Goal: Task Accomplishment & Management: Complete application form

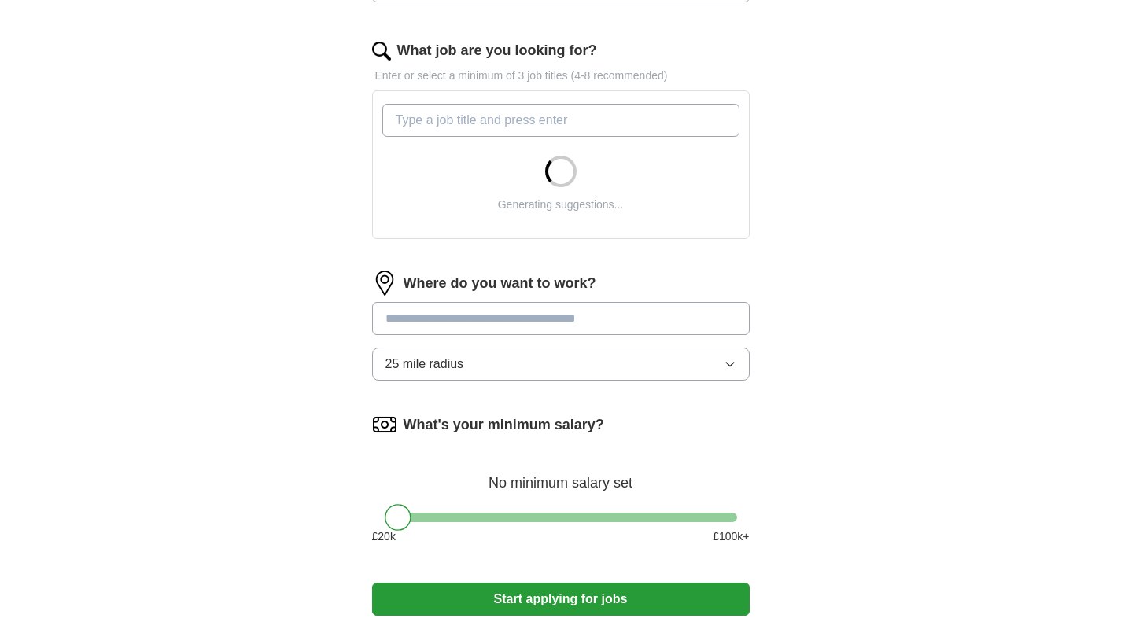
scroll to position [506, 0]
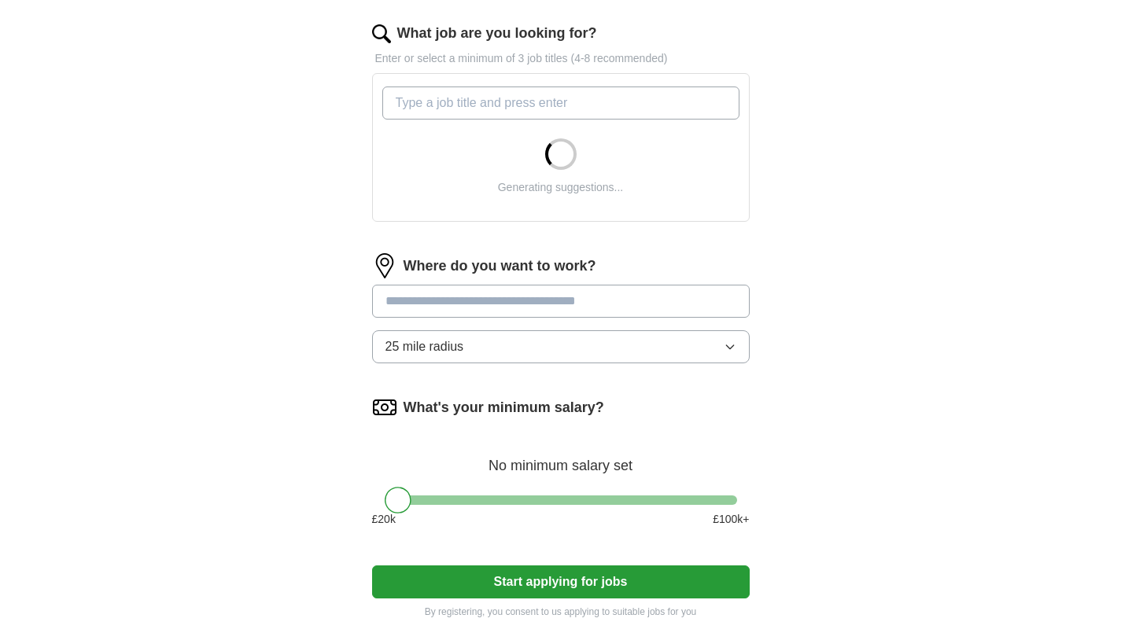
click at [702, 298] on input at bounding box center [561, 301] width 378 height 33
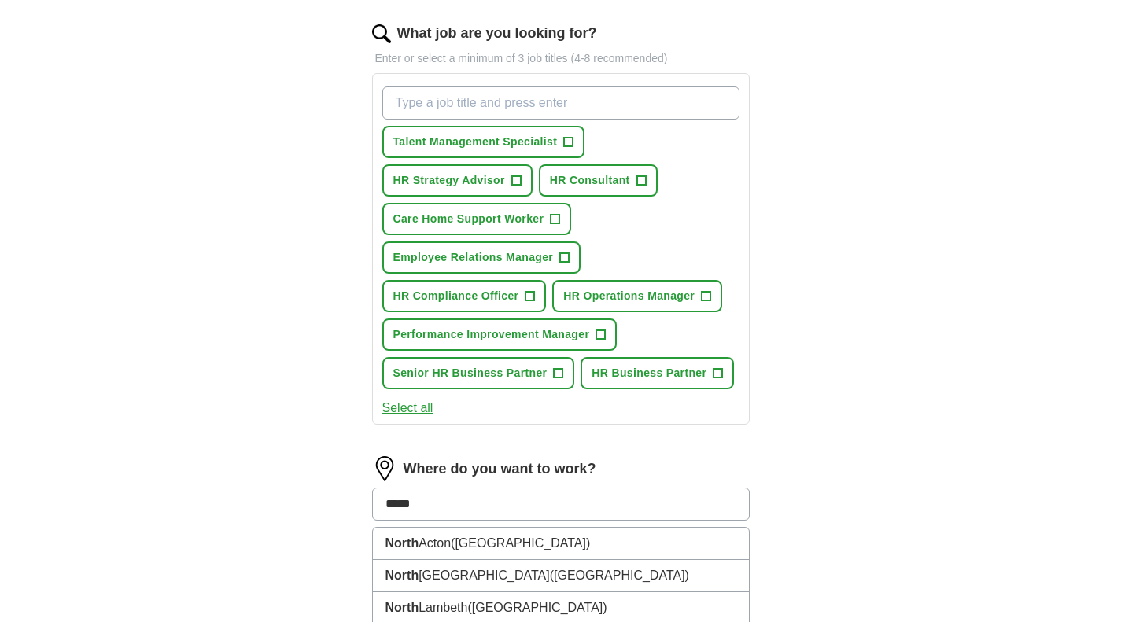
type input "******"
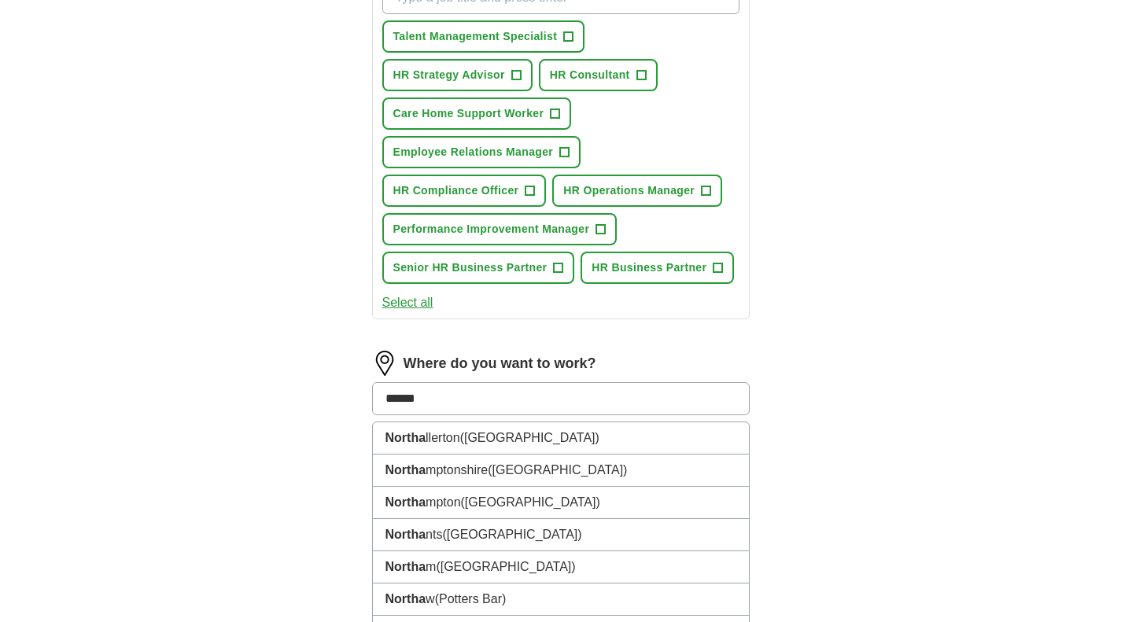
scroll to position [628, 0]
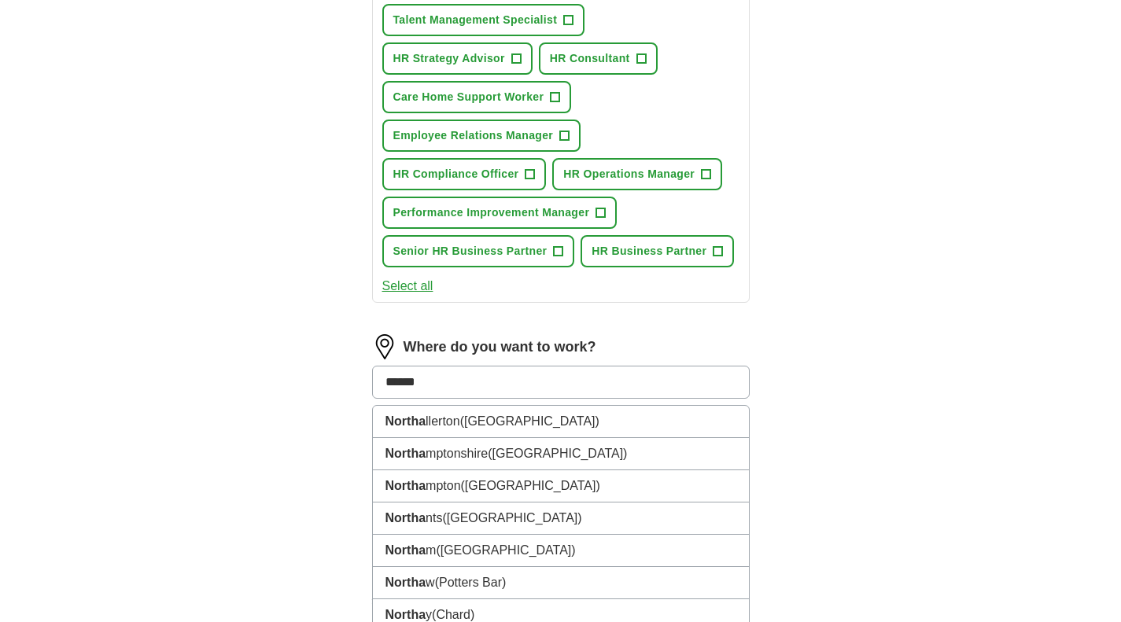
click at [533, 481] on span "([GEOGRAPHIC_DATA])" at bounding box center [530, 485] width 139 height 13
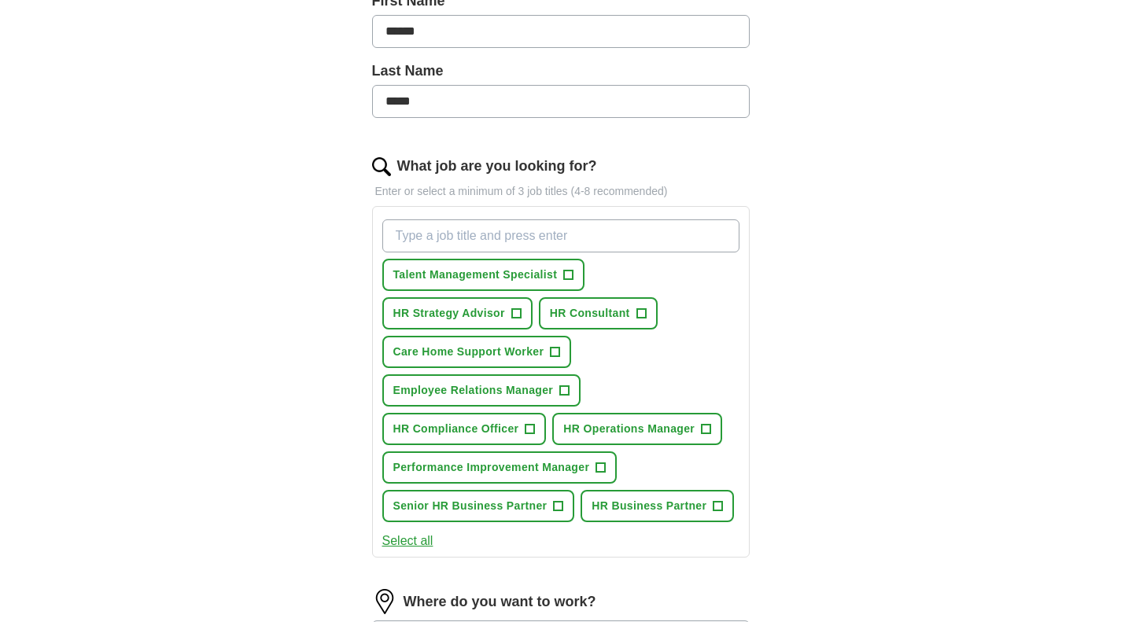
scroll to position [362, 0]
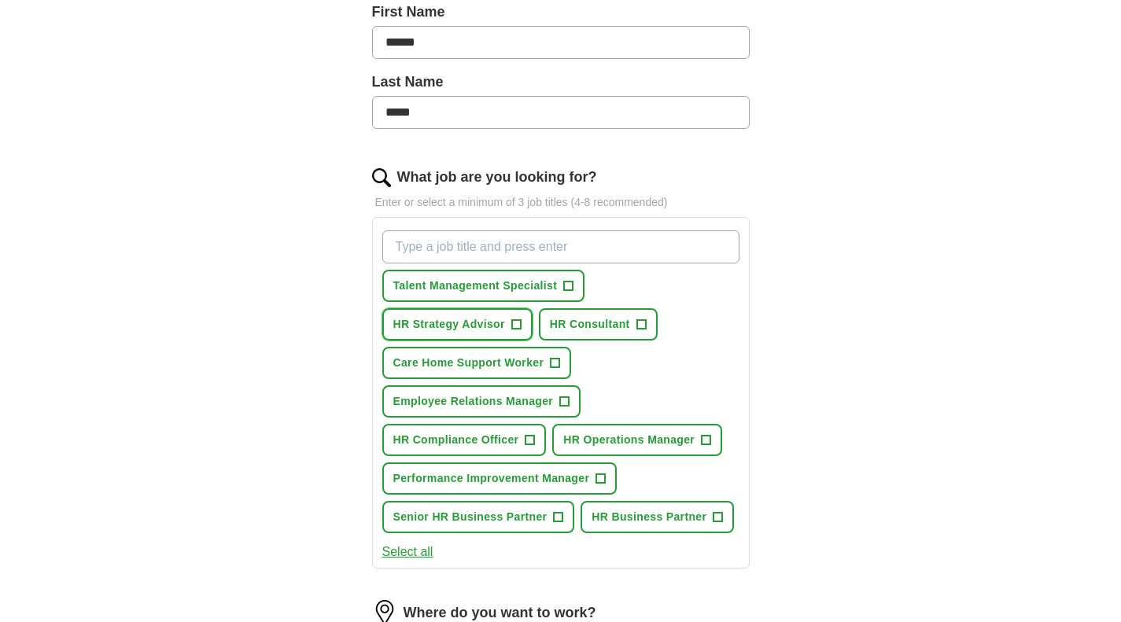
click at [517, 322] on span "+" at bounding box center [515, 325] width 9 height 13
click at [637, 322] on span "+" at bounding box center [640, 325] width 9 height 13
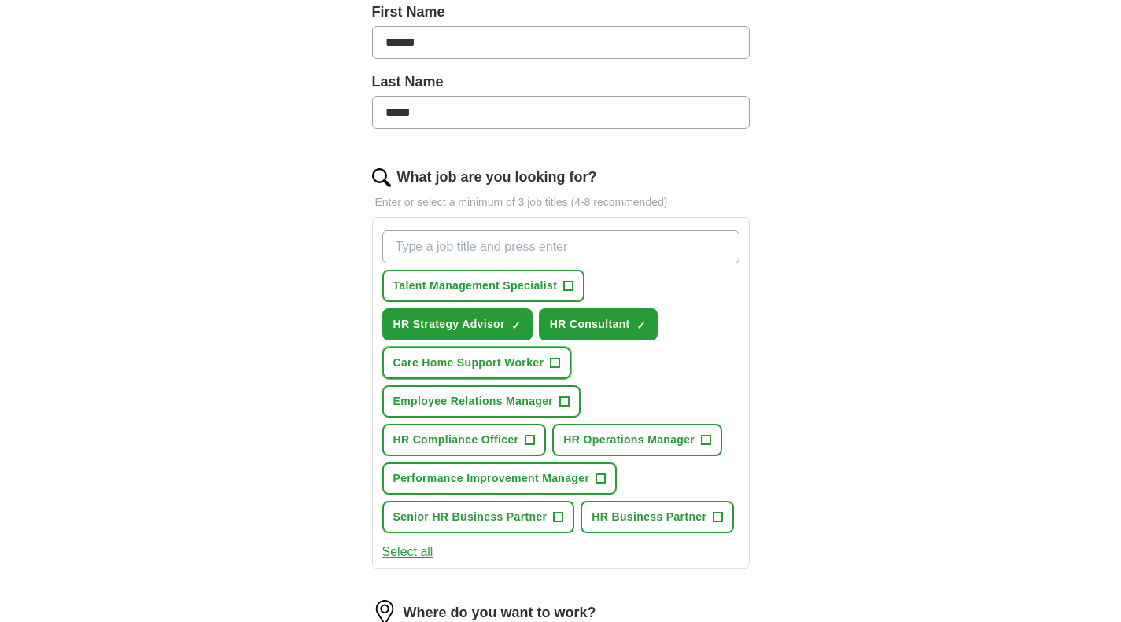
click at [554, 362] on span "+" at bounding box center [555, 363] width 9 height 13
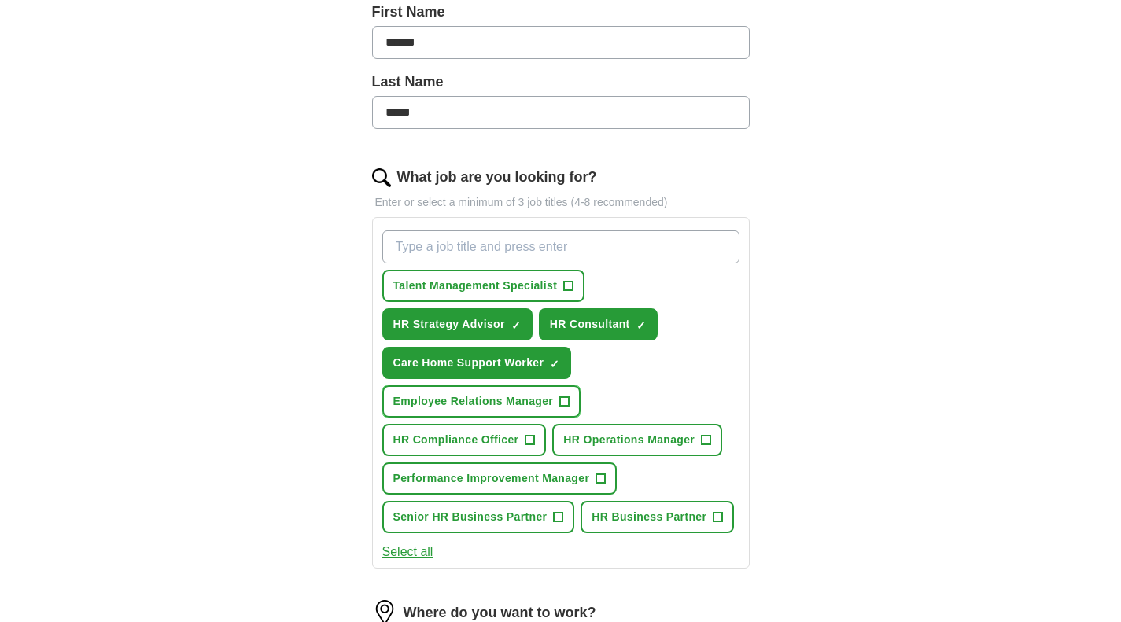
click at [564, 396] on span "+" at bounding box center [564, 402] width 9 height 13
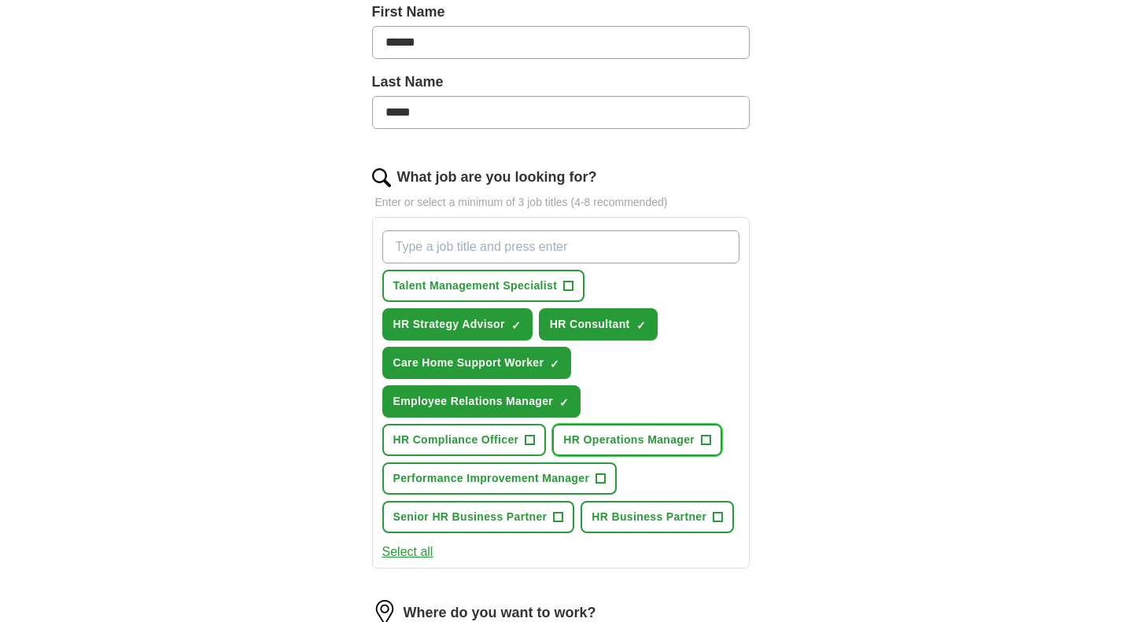
click at [705, 439] on span "+" at bounding box center [706, 440] width 9 height 13
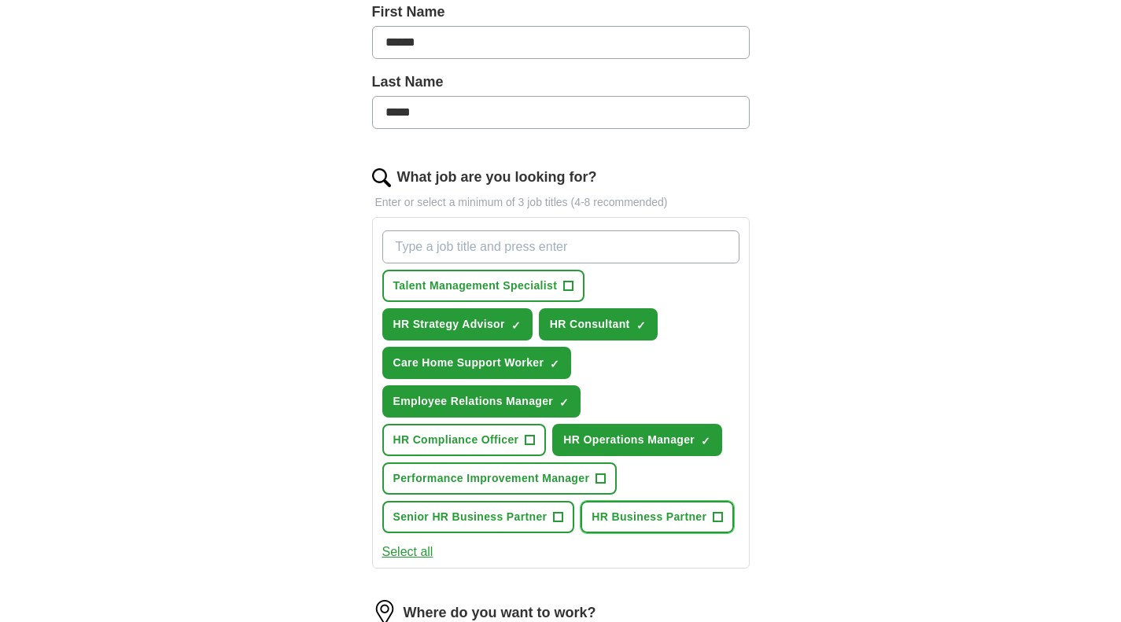
click at [717, 517] on span "+" at bounding box center [717, 517] width 9 height 13
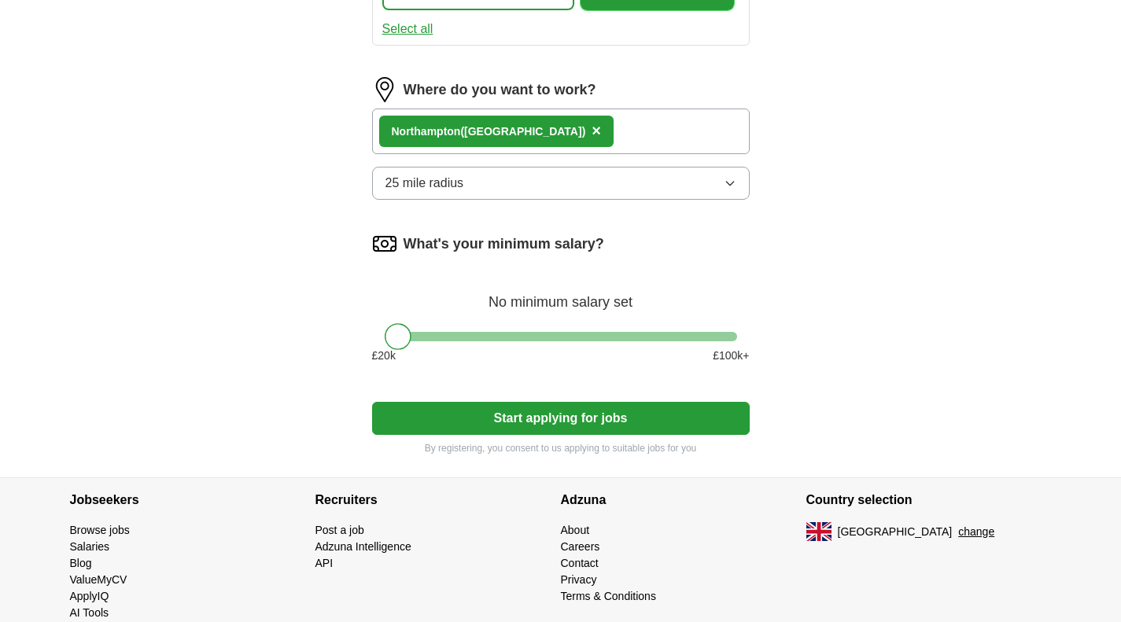
scroll to position [915, 0]
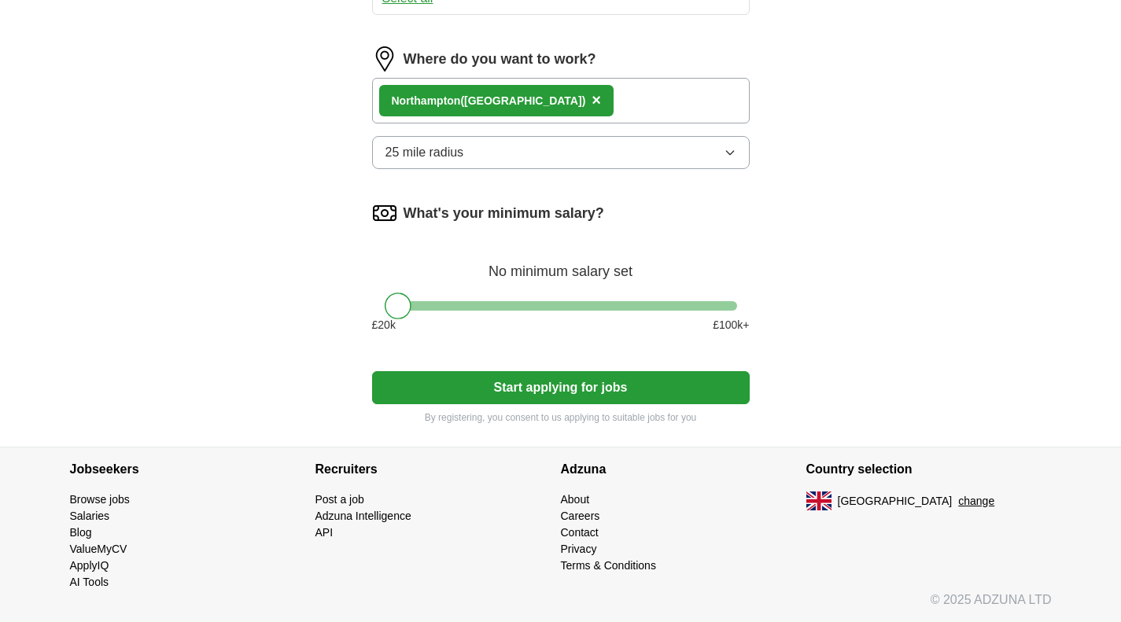
click at [691, 383] on button "Start applying for jobs" at bounding box center [561, 387] width 378 height 33
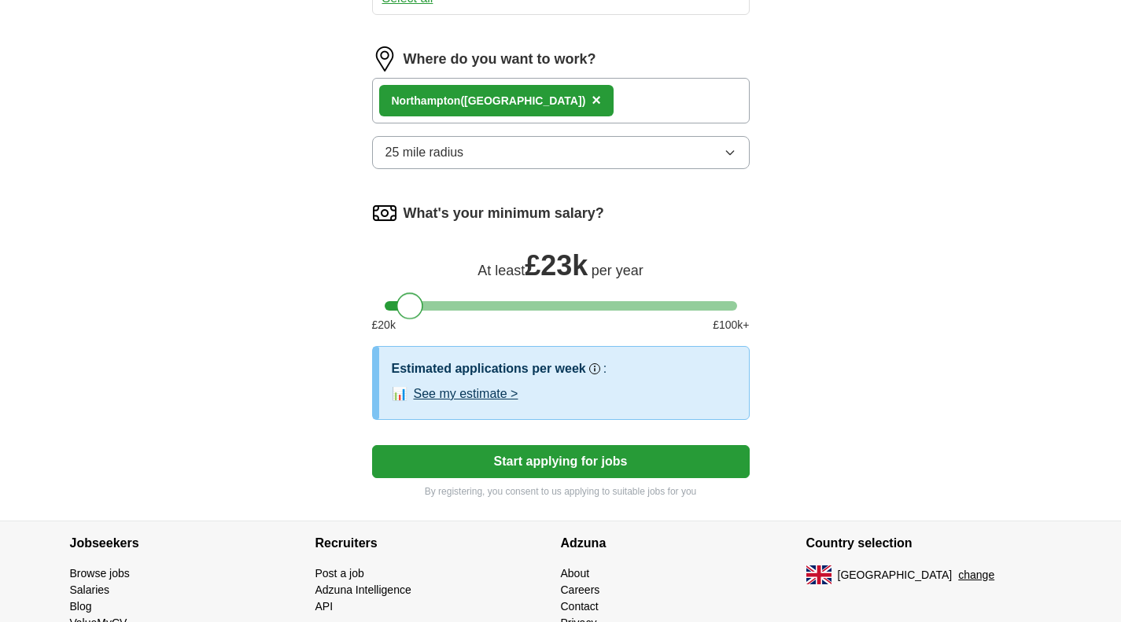
click at [613, 463] on button "Start applying for jobs" at bounding box center [561, 461] width 378 height 33
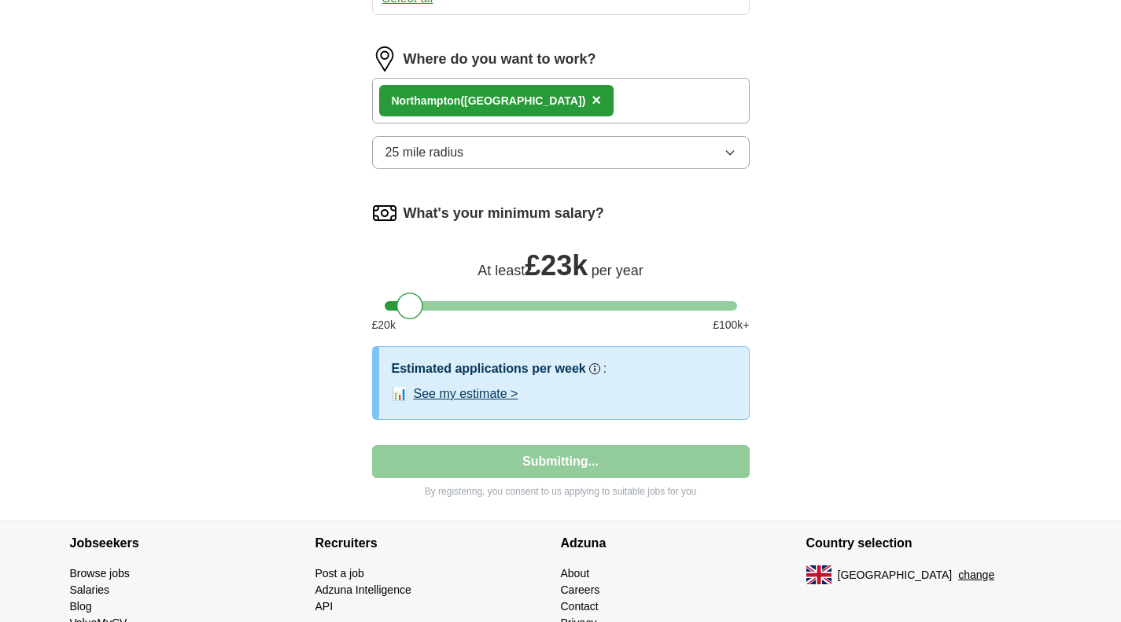
select select "**"
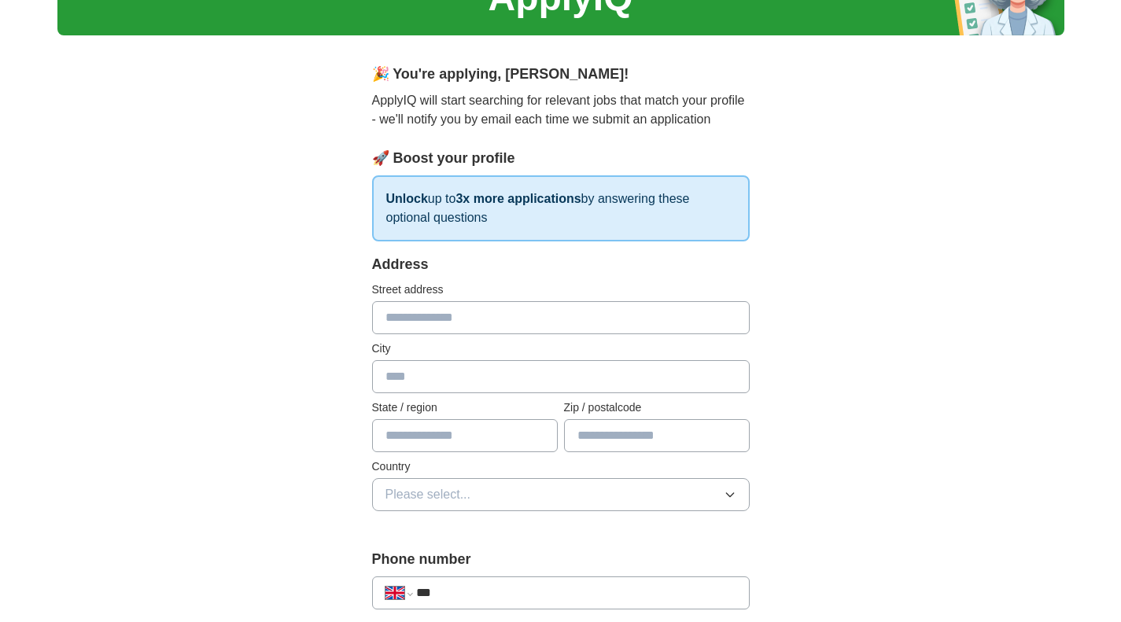
scroll to position [98, 0]
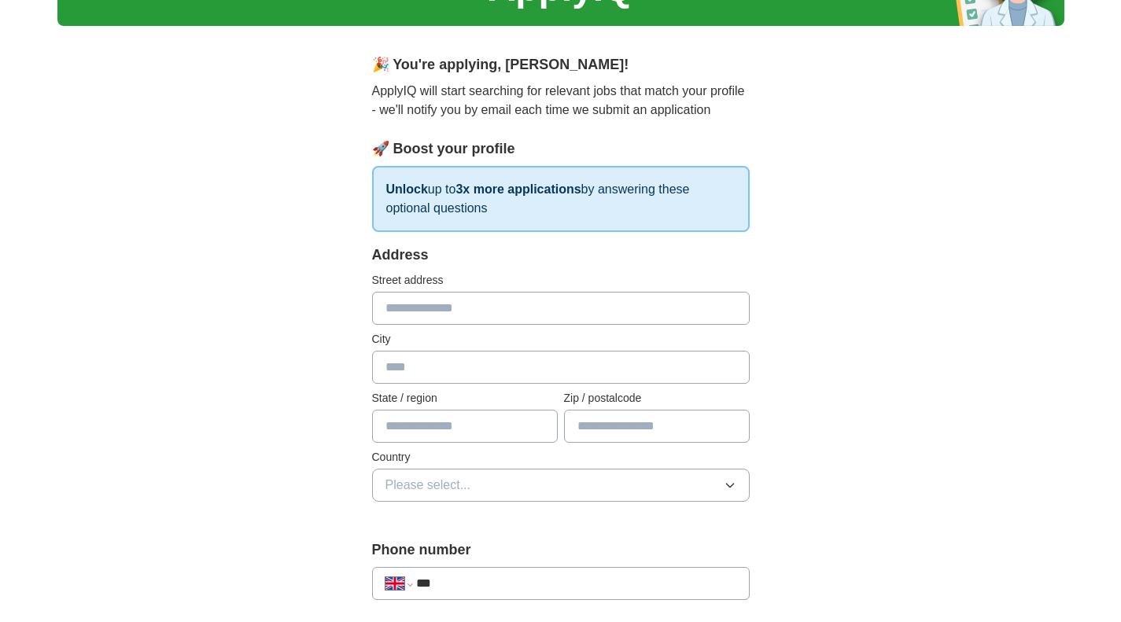
click at [617, 304] on input "text" at bounding box center [561, 308] width 378 height 33
type input "**********"
type input "******"
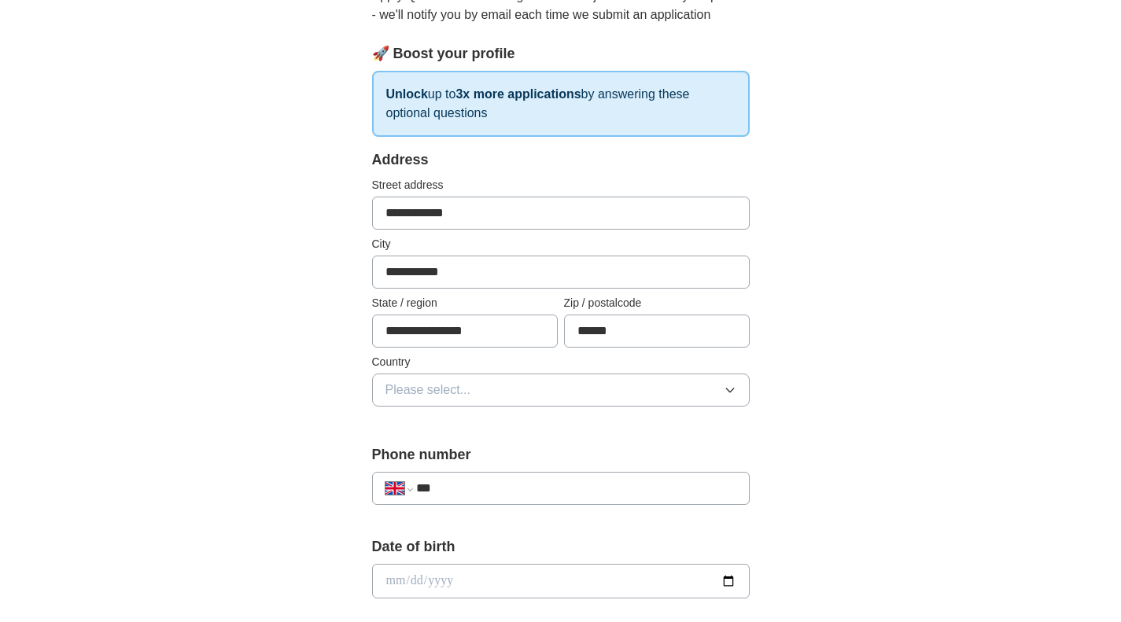
scroll to position [202, 0]
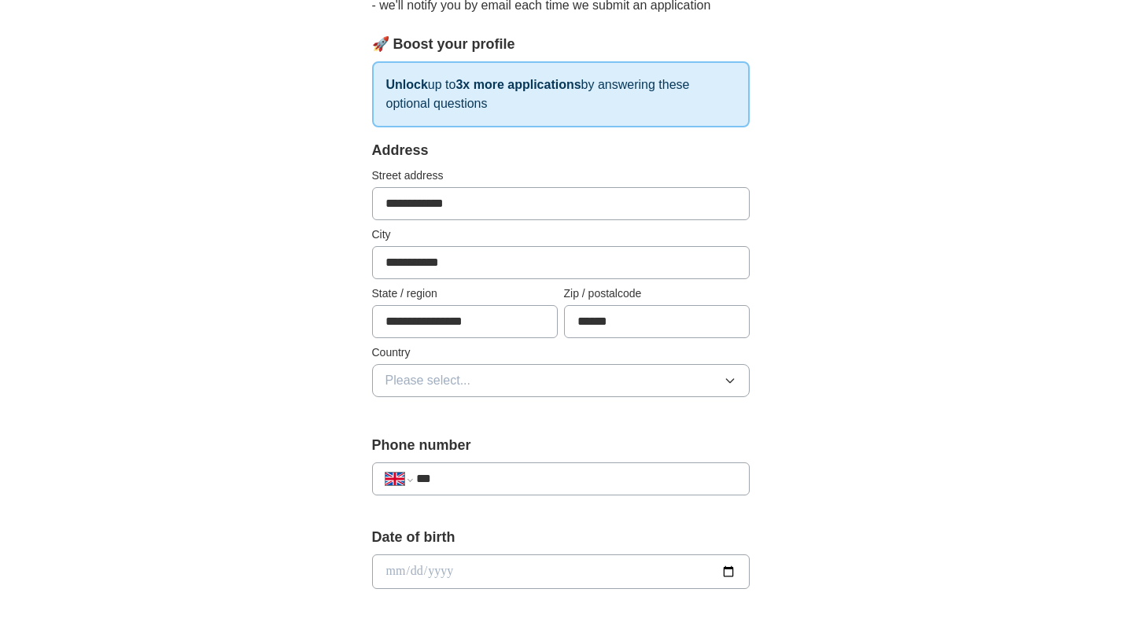
click at [631, 367] on button "Please select..." at bounding box center [561, 380] width 378 height 33
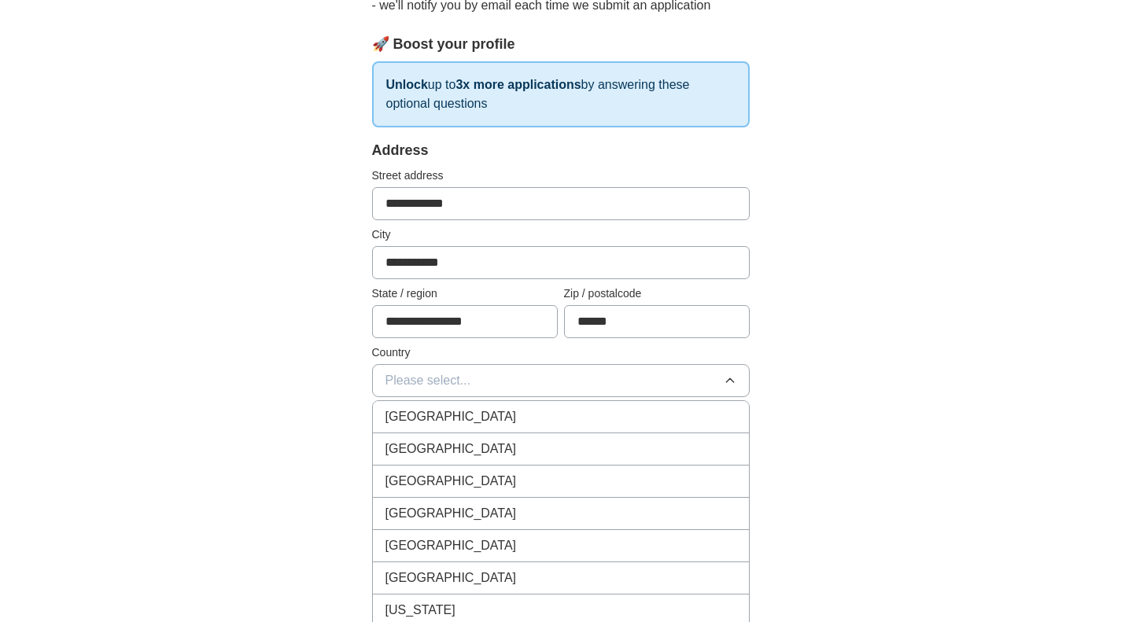
click at [595, 413] on div "[GEOGRAPHIC_DATA]" at bounding box center [560, 416] width 351 height 19
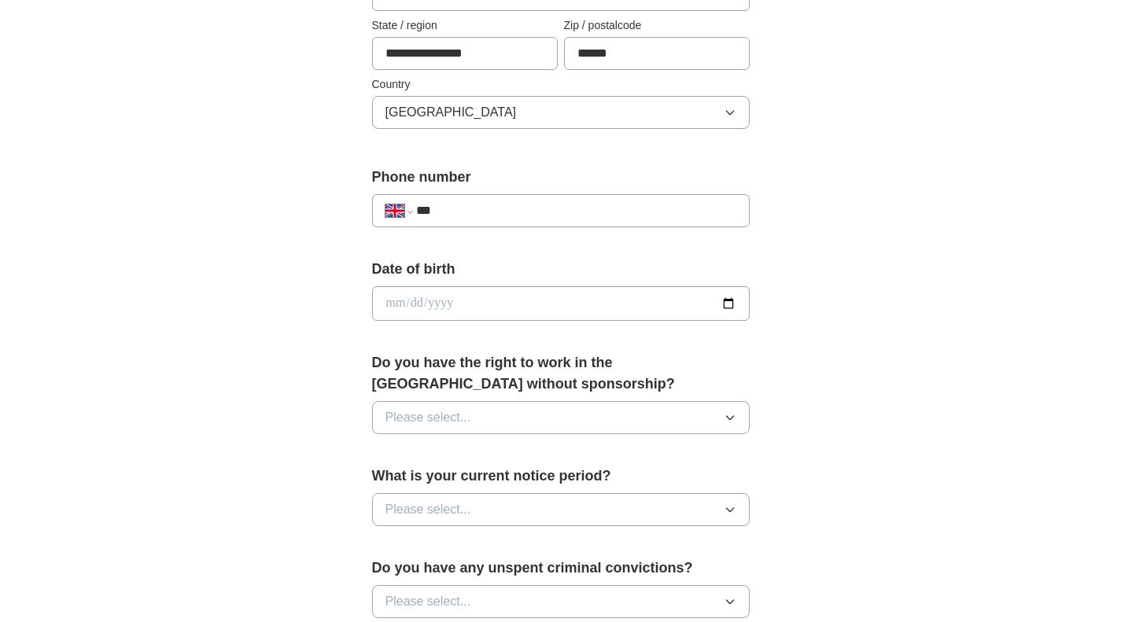
scroll to position [462, 0]
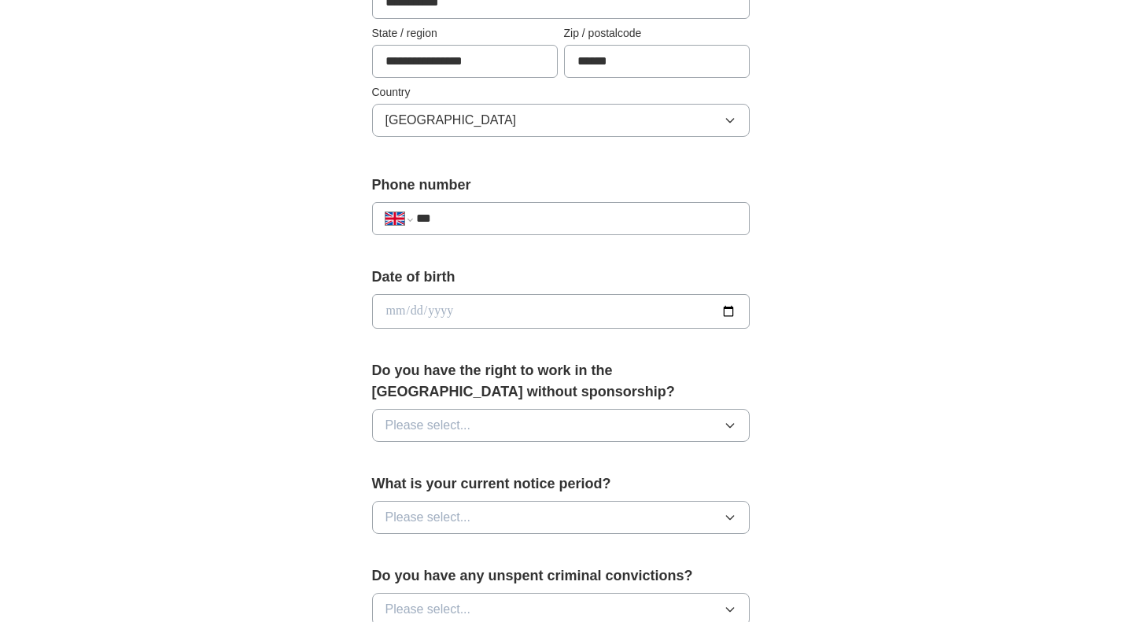
click at [682, 212] on input "***" at bounding box center [575, 218] width 319 height 19
type input "**********"
click at [645, 307] on input "date" at bounding box center [561, 311] width 378 height 35
type input "**********"
click at [595, 420] on button "Please select..." at bounding box center [561, 425] width 378 height 33
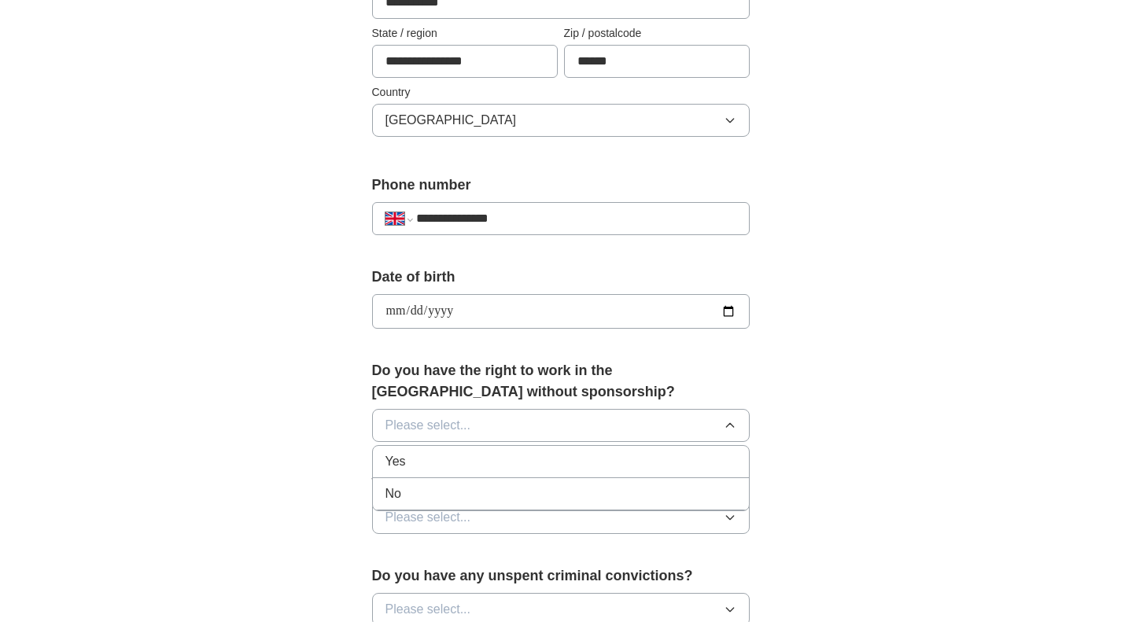
click at [593, 457] on div "Yes" at bounding box center [560, 461] width 351 height 19
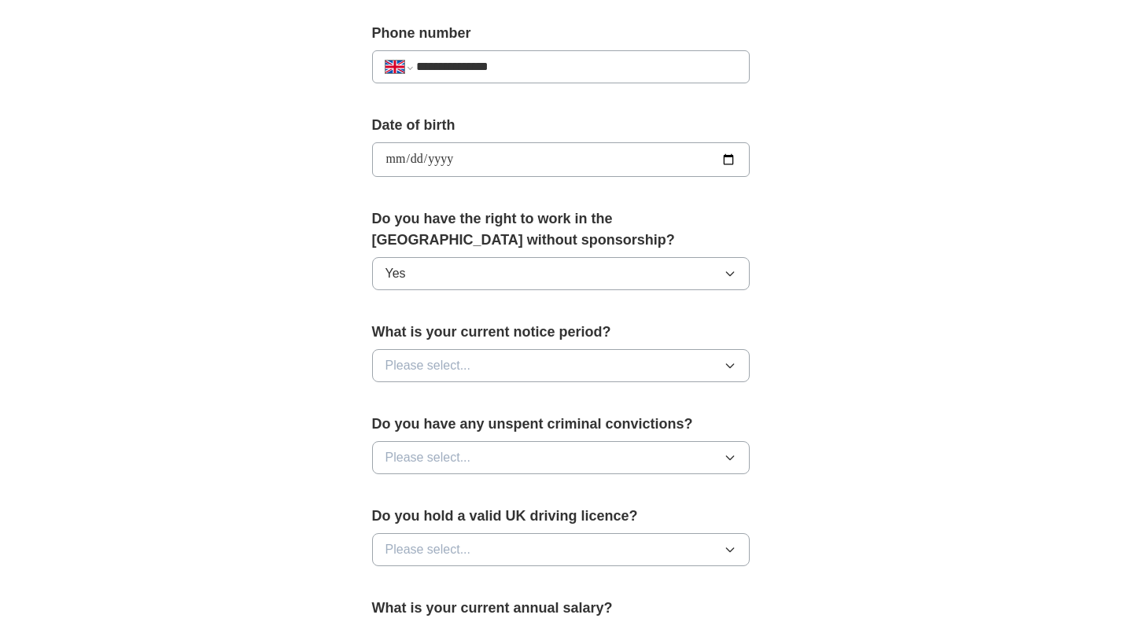
scroll to position [616, 0]
click at [617, 363] on button "Please select..." at bounding box center [561, 364] width 378 height 33
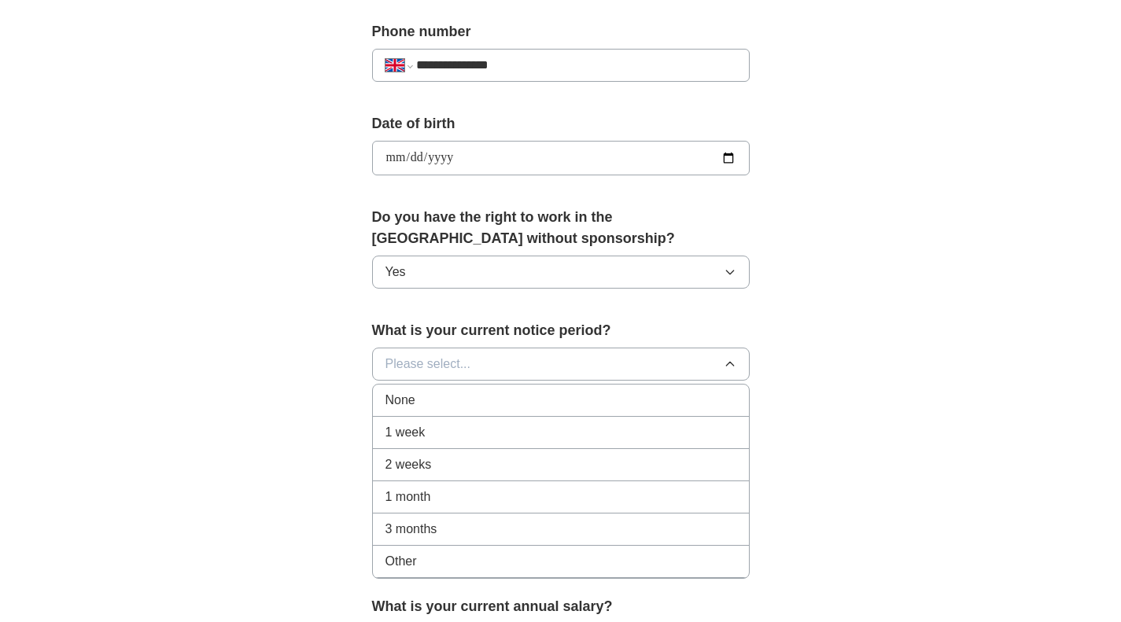
click at [602, 392] on div "None" at bounding box center [560, 400] width 351 height 19
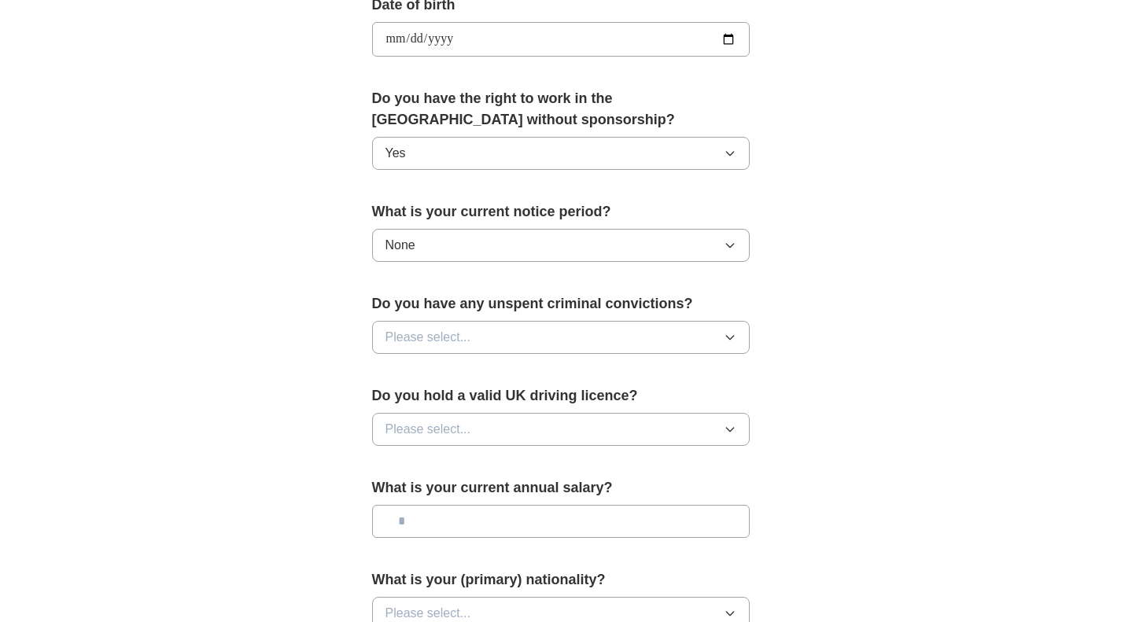
scroll to position [766, 0]
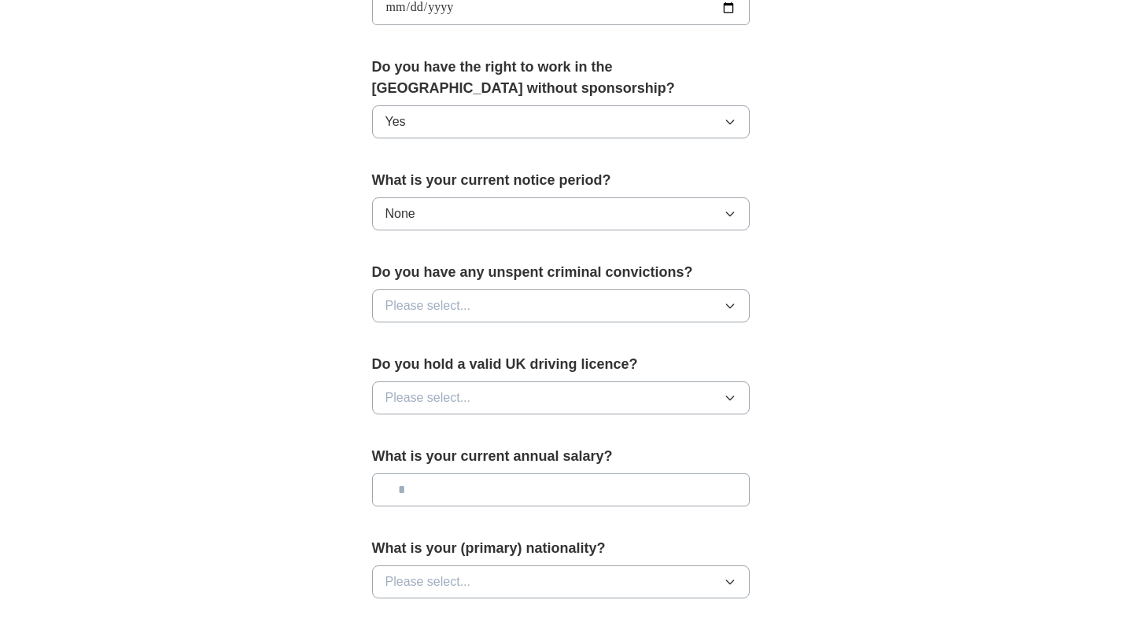
click at [642, 311] on button "Please select..." at bounding box center [561, 305] width 378 height 33
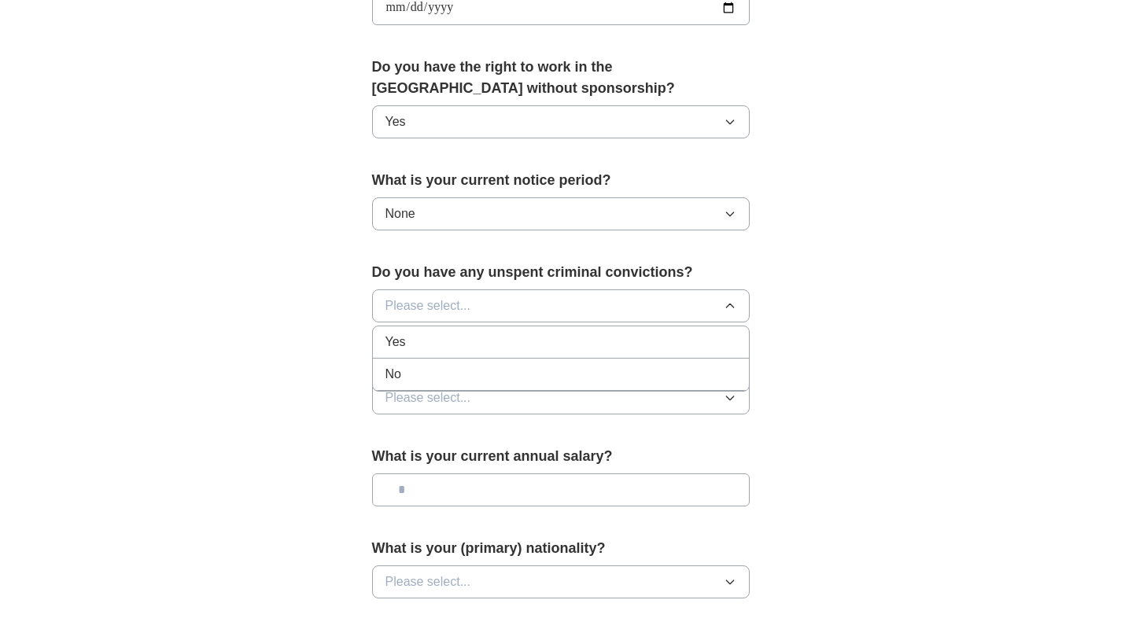
click at [609, 364] on li "No" at bounding box center [561, 375] width 376 height 32
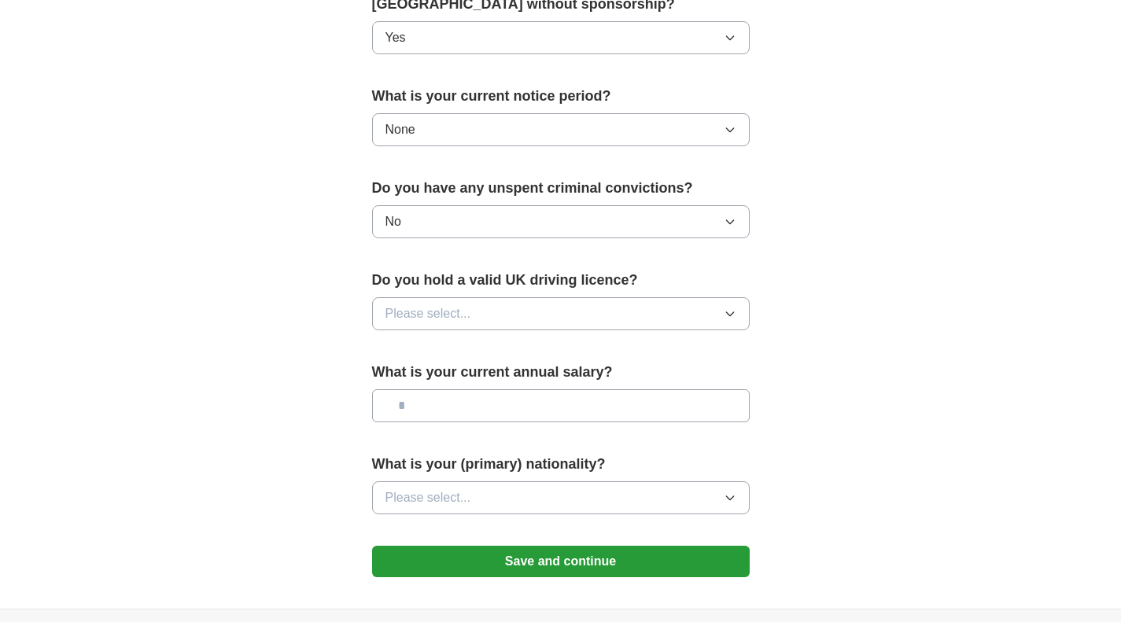
scroll to position [852, 0]
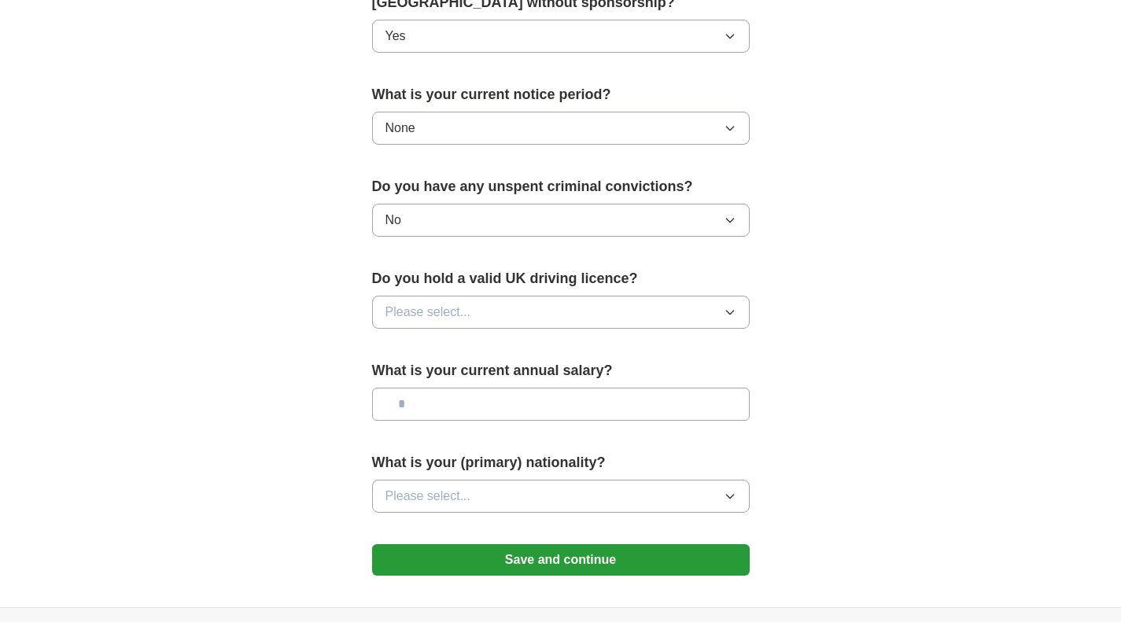
click at [665, 301] on button "Please select..." at bounding box center [561, 312] width 378 height 33
click at [627, 352] on div "Yes" at bounding box center [560, 348] width 351 height 19
click at [624, 311] on button "Yes" at bounding box center [561, 312] width 378 height 33
click at [600, 378] on div "No" at bounding box center [560, 383] width 351 height 19
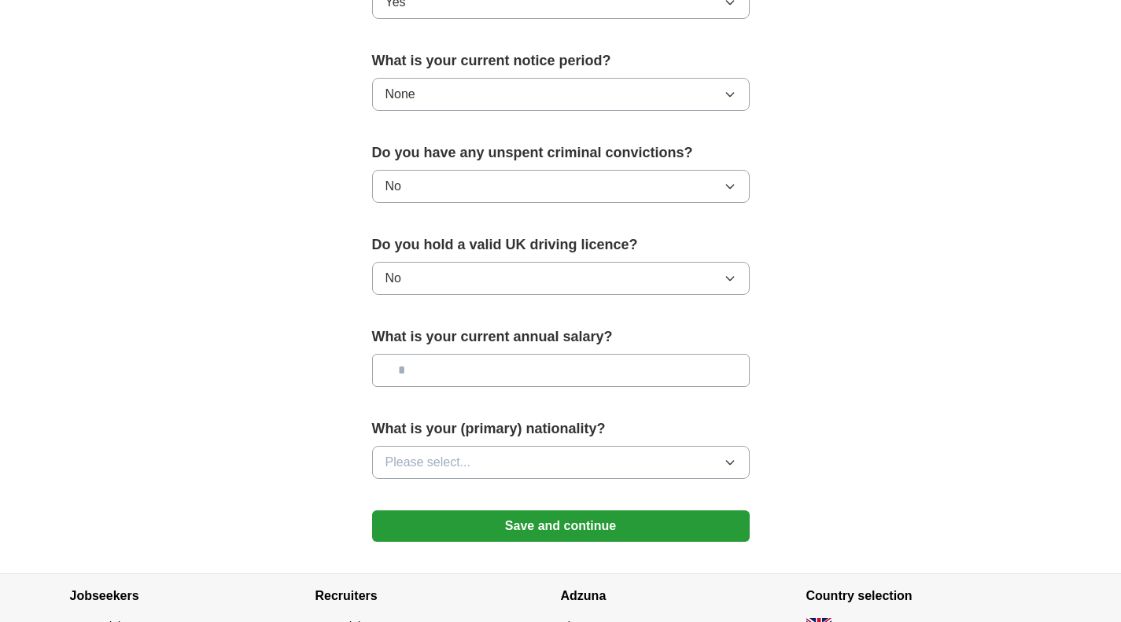
scroll to position [934, 0]
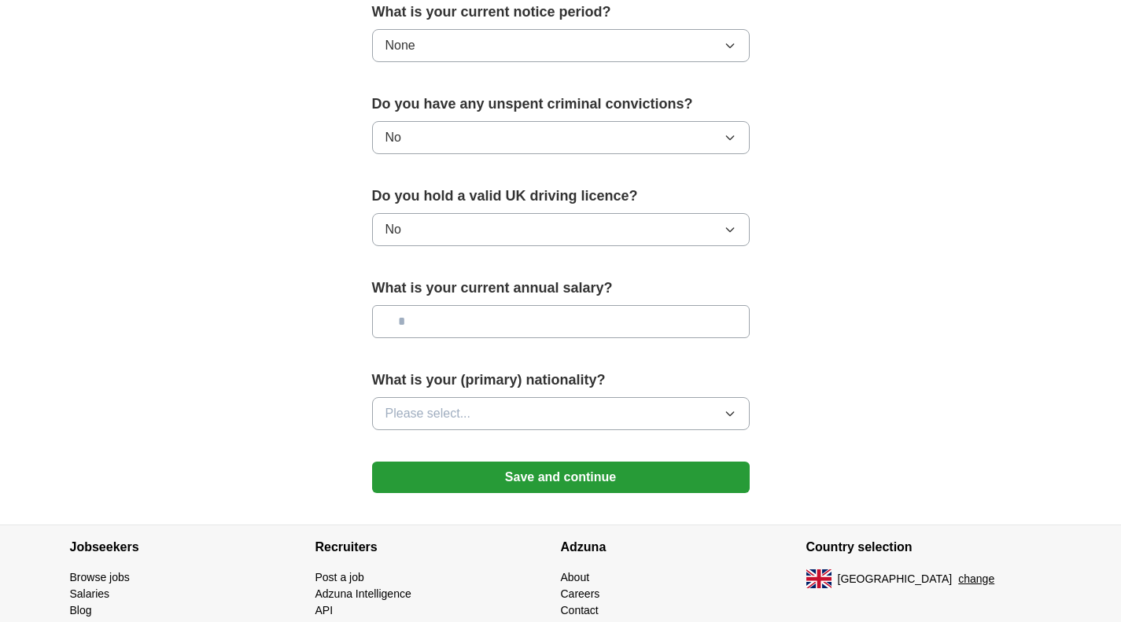
click at [649, 314] on input "text" at bounding box center [561, 321] width 378 height 33
click at [679, 329] on input "text" at bounding box center [561, 321] width 378 height 33
type input "**"
click at [639, 402] on button "Please select..." at bounding box center [561, 413] width 378 height 33
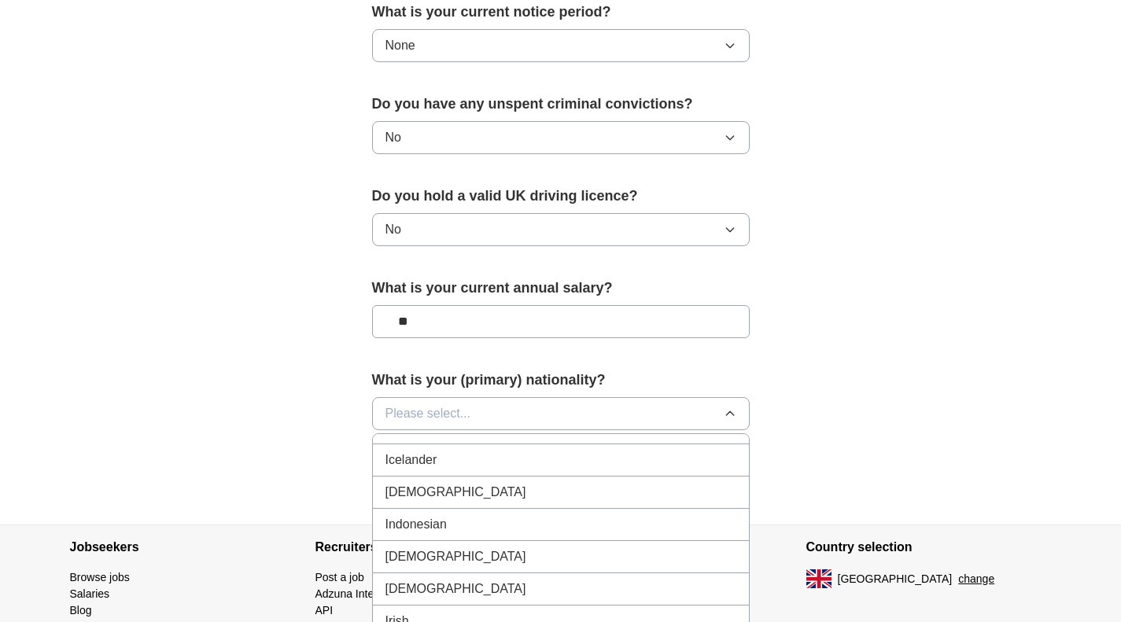
scroll to position [2504, 0]
click at [481, 529] on div "[DEMOGRAPHIC_DATA]" at bounding box center [560, 525] width 351 height 19
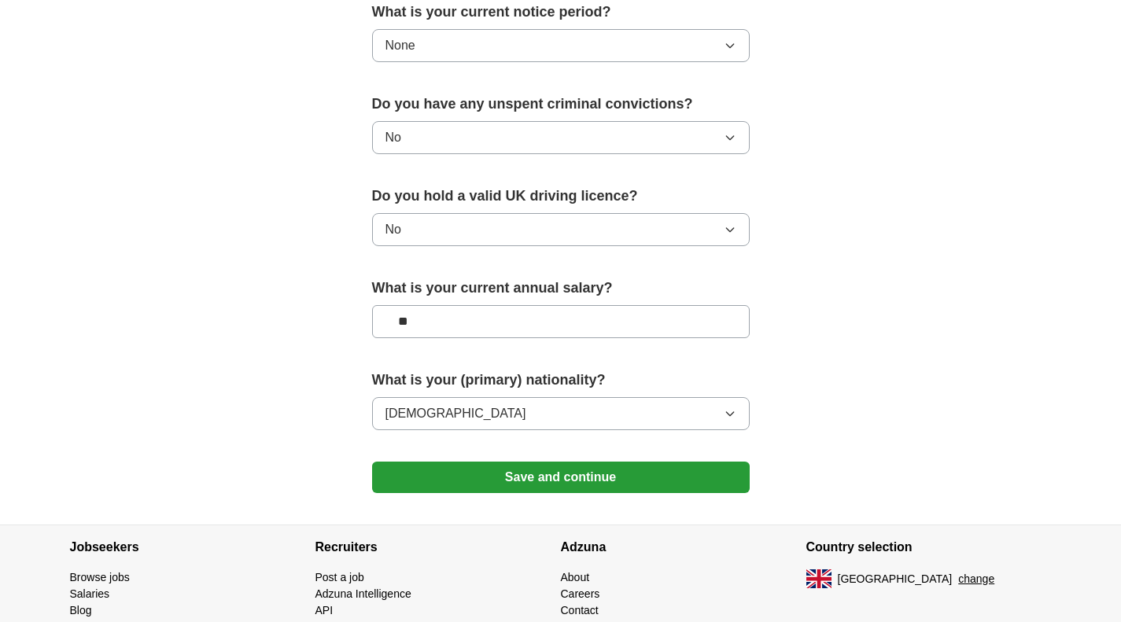
click at [563, 479] on button "Save and continue" at bounding box center [561, 477] width 378 height 31
